Goal: Information Seeking & Learning: Understand process/instructions

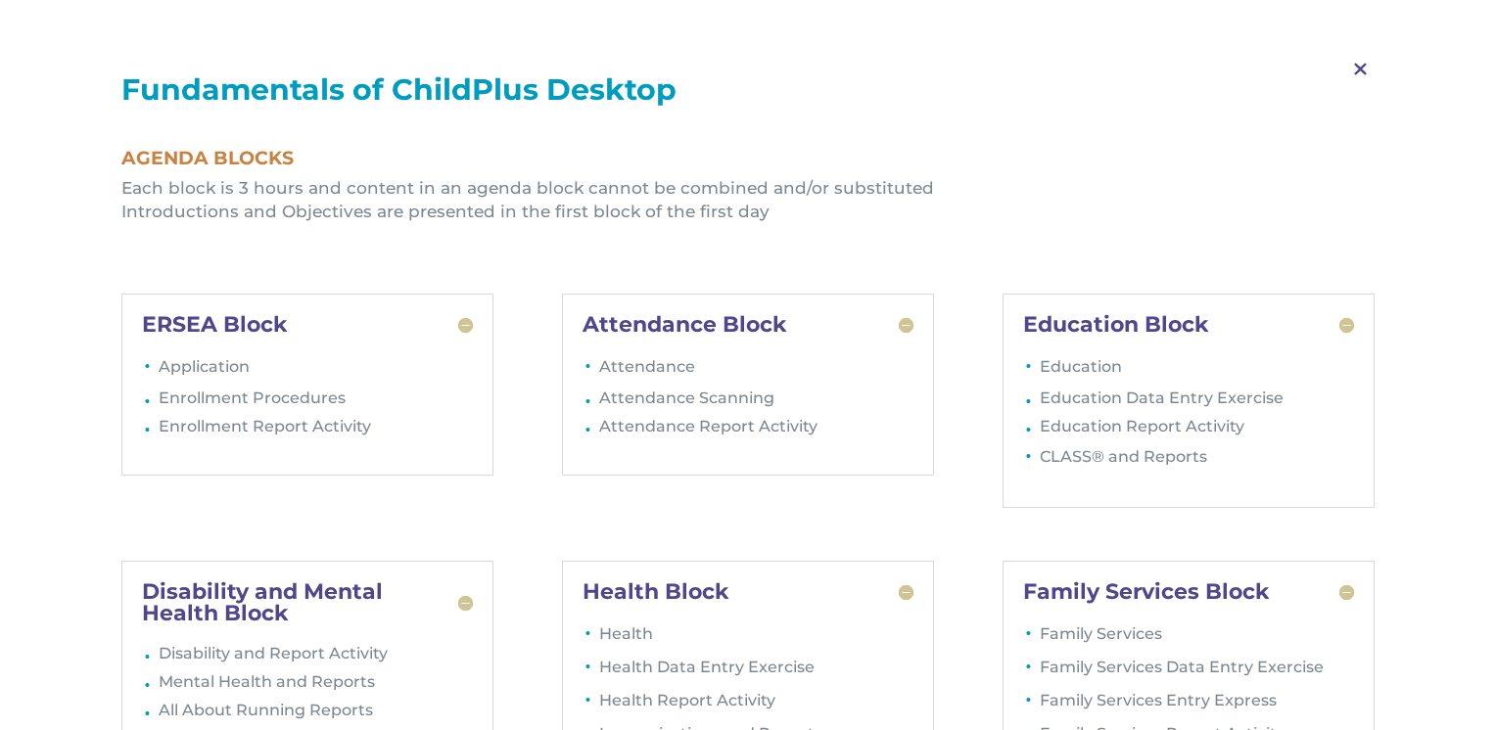
scroll to position [4147, 0]
click at [1162, 402] on li "Education Data Entry Exercise" at bounding box center [1197, 403] width 314 height 28
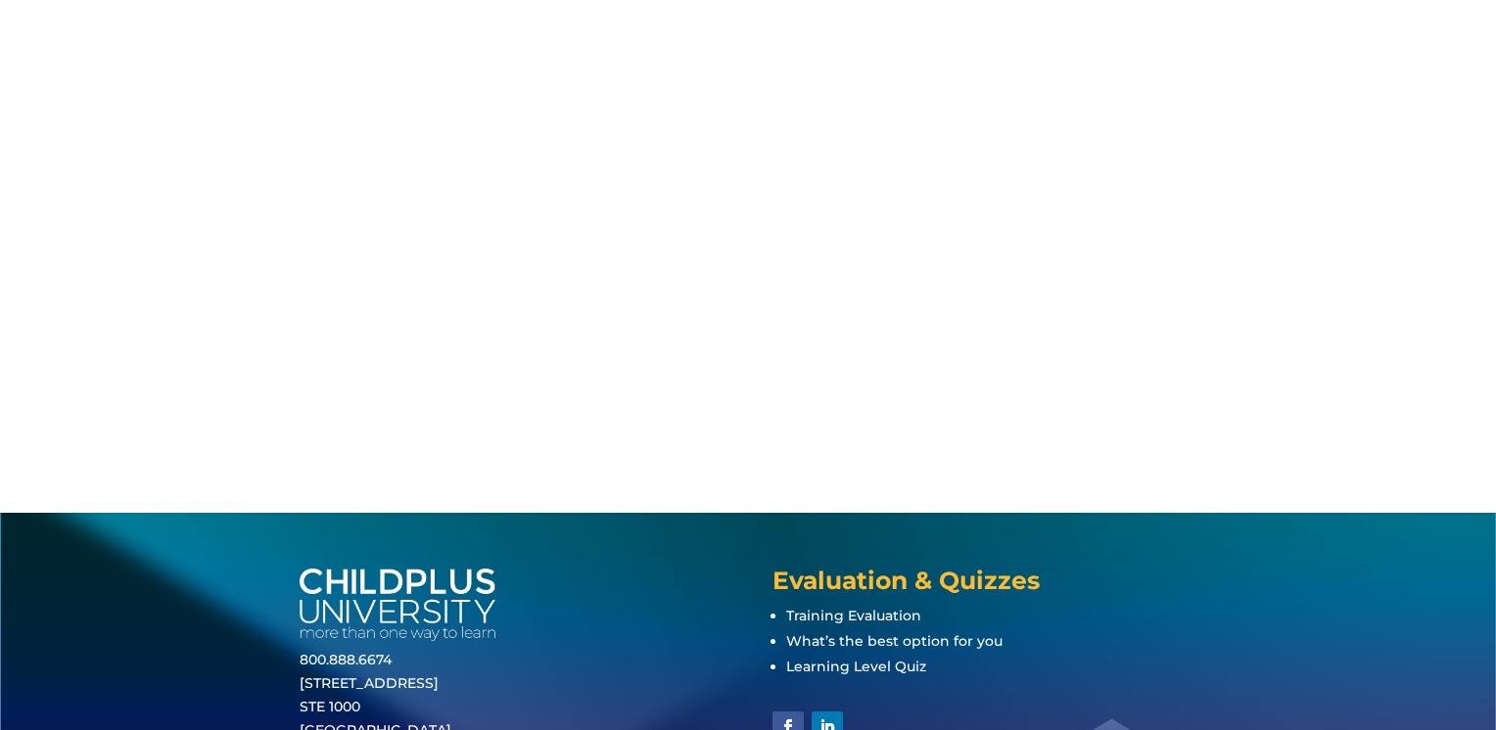
scroll to position [4147, 0]
